Goal: Book appointment/travel/reservation

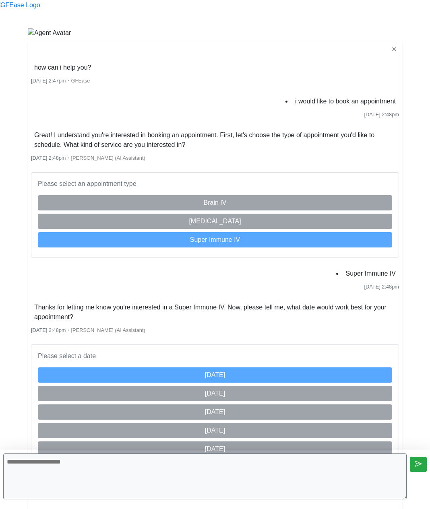
scroll to position [556, 0]
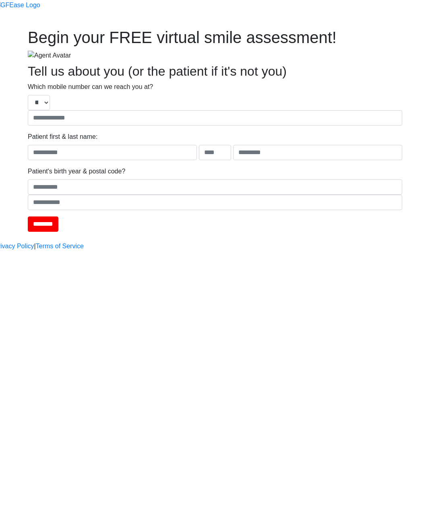
type input "**********"
type input "****"
type input "*******"
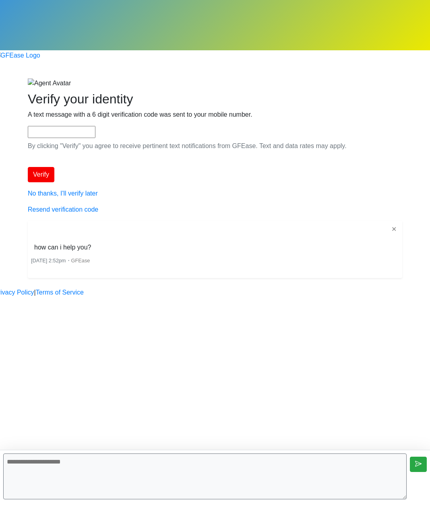
click at [190, 466] on textarea at bounding box center [204, 477] width 403 height 46
type textarea "**********"
click at [224, 482] on textarea at bounding box center [204, 477] width 403 height 46
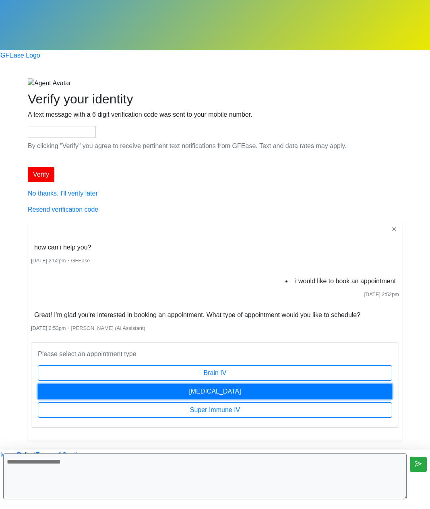
click at [218, 384] on button "[MEDICAL_DATA]" at bounding box center [215, 391] width 354 height 15
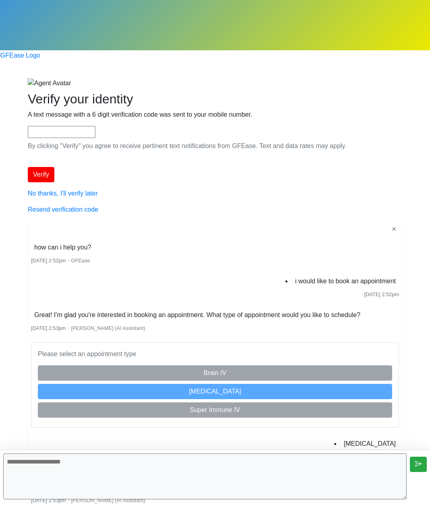
scroll to position [118, 0]
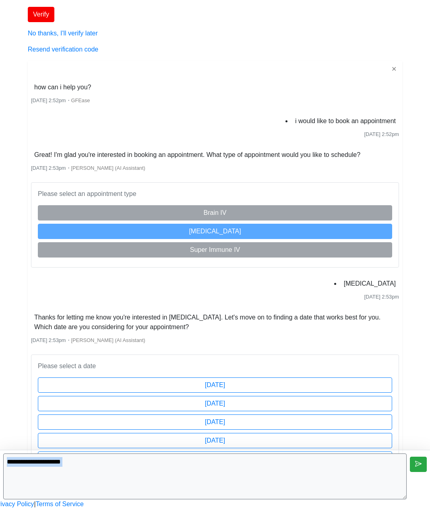
drag, startPoint x: 273, startPoint y: 365, endPoint x: 609, endPoint y: 322, distance: 338.4
click at [429, 322] on html "Begin your FREE virtual smile assessment! Where should we email your consultati…" at bounding box center [215, 199] width 430 height 619
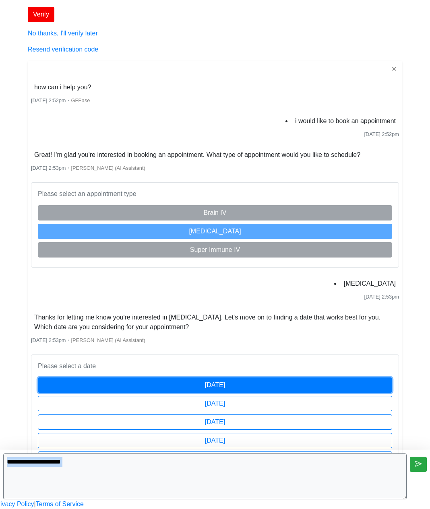
click at [253, 377] on button "[DATE]" at bounding box center [215, 384] width 354 height 15
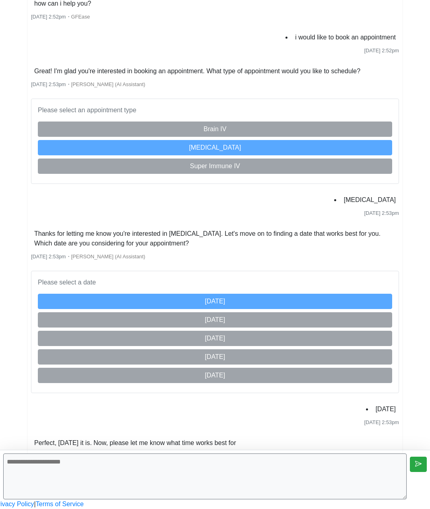
scroll to position [211, 0]
click at [262, 472] on textarea at bounding box center [204, 477] width 403 height 46
click at [270, 480] on textarea at bounding box center [204, 477] width 403 height 46
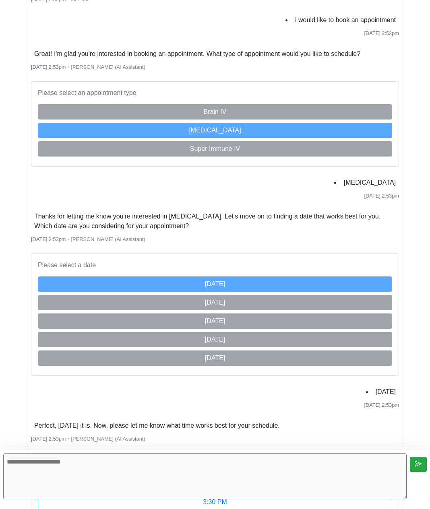
scroll to position [308, 0]
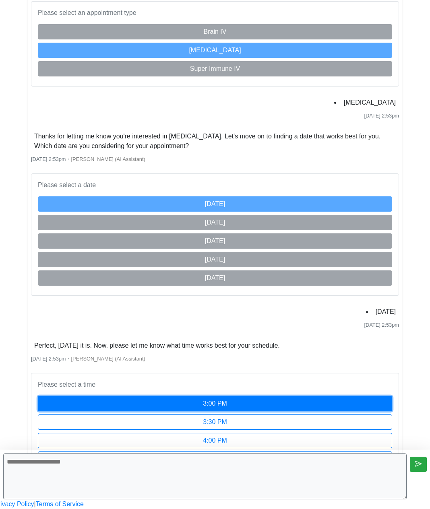
click at [239, 396] on button "3:00 PM" at bounding box center [215, 403] width 354 height 15
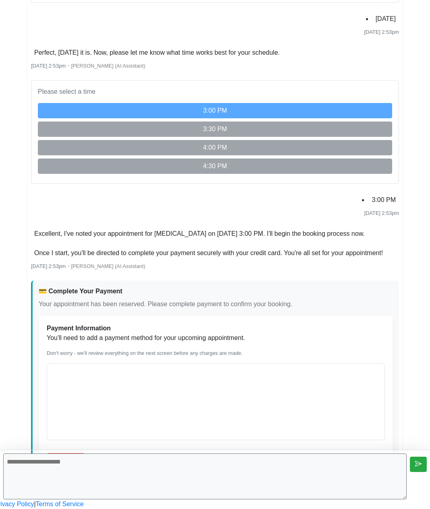
scroll to position [629, 0]
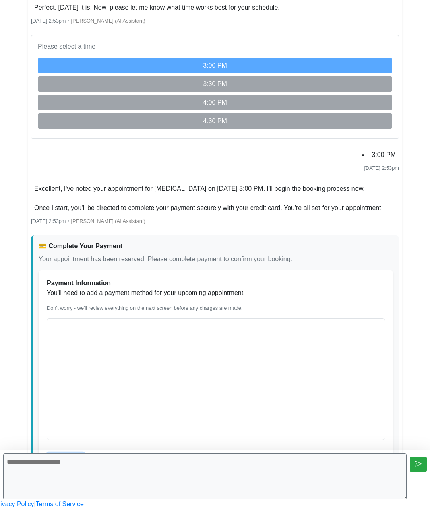
click at [85, 453] on button "Add Card" at bounding box center [66, 460] width 38 height 15
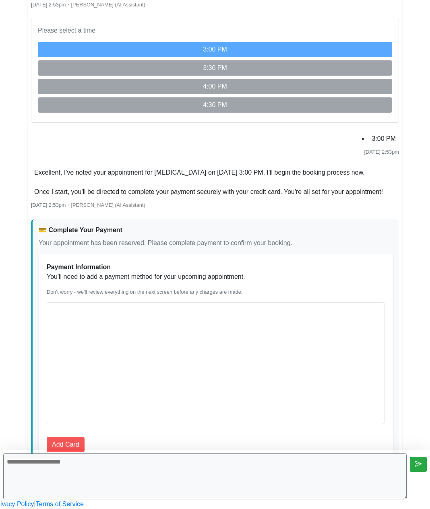
scroll to position [556, 0]
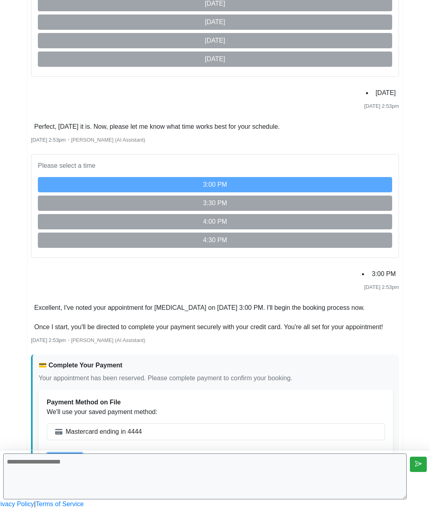
click at [83, 453] on button "Continue" at bounding box center [65, 460] width 36 height 15
click at [375, 157] on html "Begin your FREE virtual smile assessment! Where should we email your consultati…" at bounding box center [215, -1] width 430 height 1019
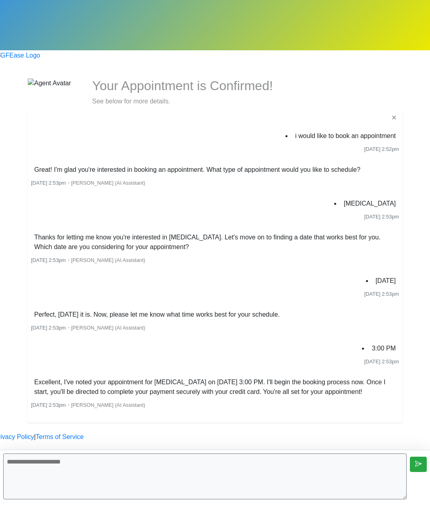
scroll to position [24, 0]
